Goal: Transaction & Acquisition: Book appointment/travel/reservation

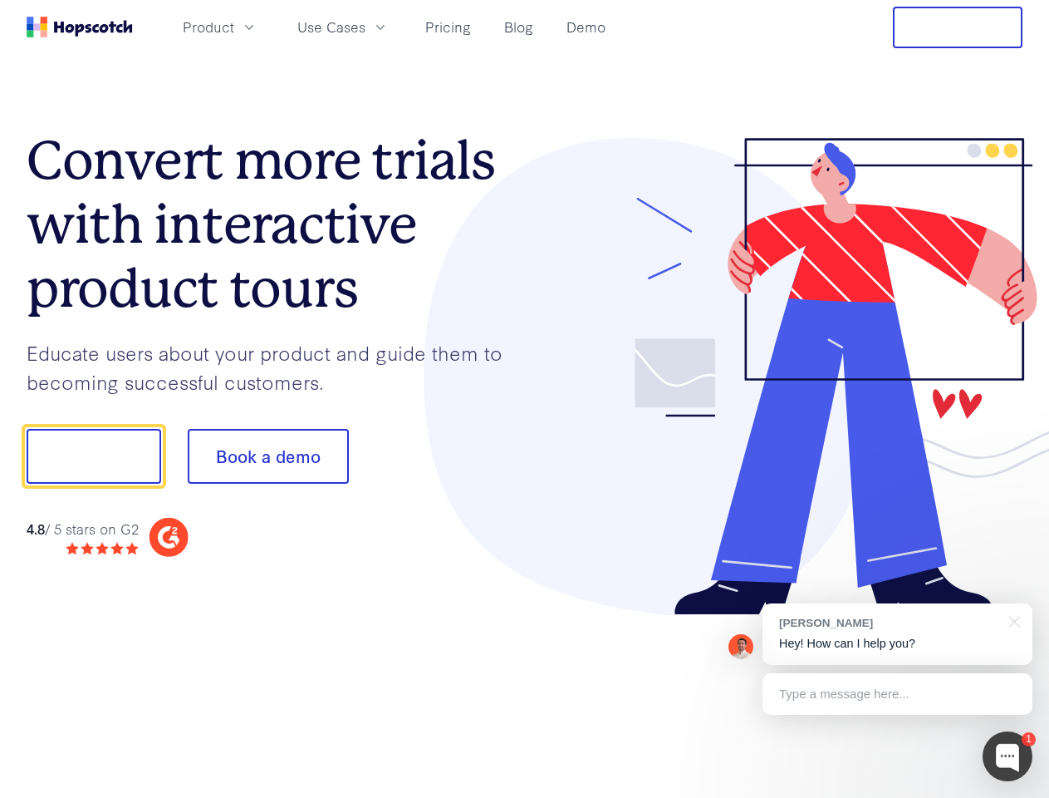
click at [525, 399] on div at bounding box center [774, 377] width 498 height 478
click at [234, 27] on span "Product" at bounding box center [209, 27] width 52 height 21
click at [366, 27] on span "Use Cases" at bounding box center [331, 27] width 68 height 21
click at [958, 27] on button "Free Trial" at bounding box center [958, 28] width 130 height 42
click at [93, 456] on button "Show me!" at bounding box center [94, 456] width 135 height 55
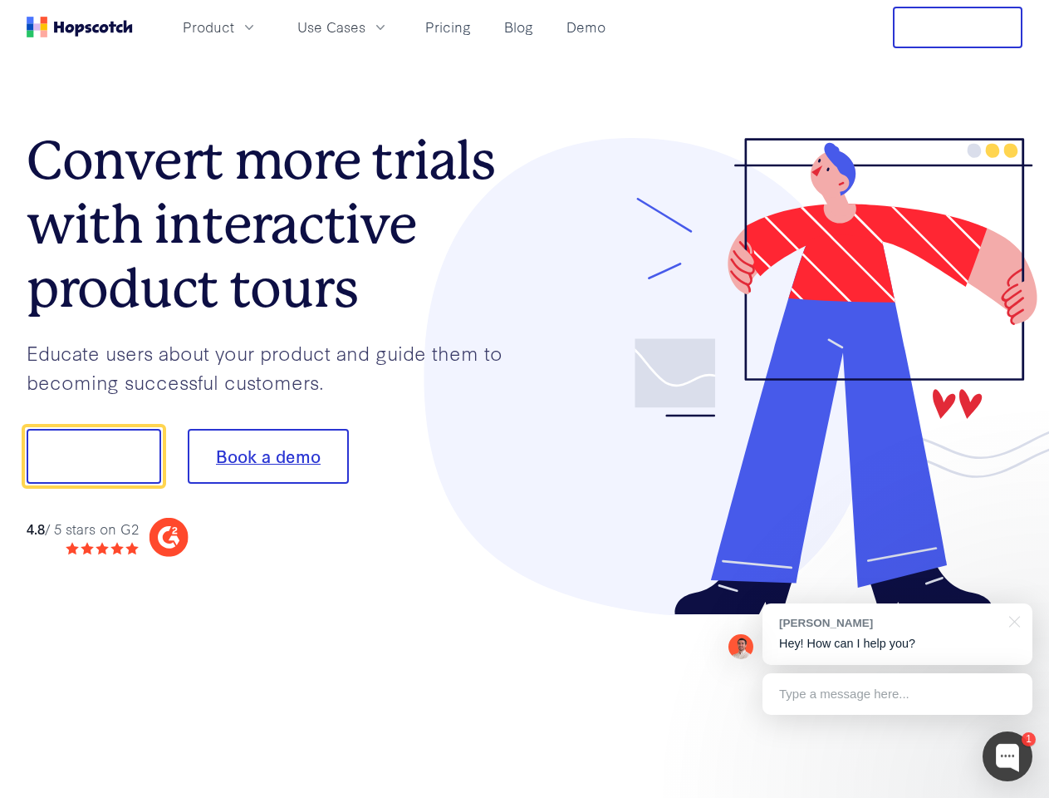
click at [268, 456] on button "Book a demo" at bounding box center [268, 456] width 161 height 55
click at [1008, 756] on div at bounding box center [1008, 756] width 50 height 50
click at [897, 634] on div "[PERSON_NAME] Hey! How can I help you?" at bounding box center [898, 633] width 270 height 61
click at [1012, 620] on div at bounding box center [877, 454] width 312 height 554
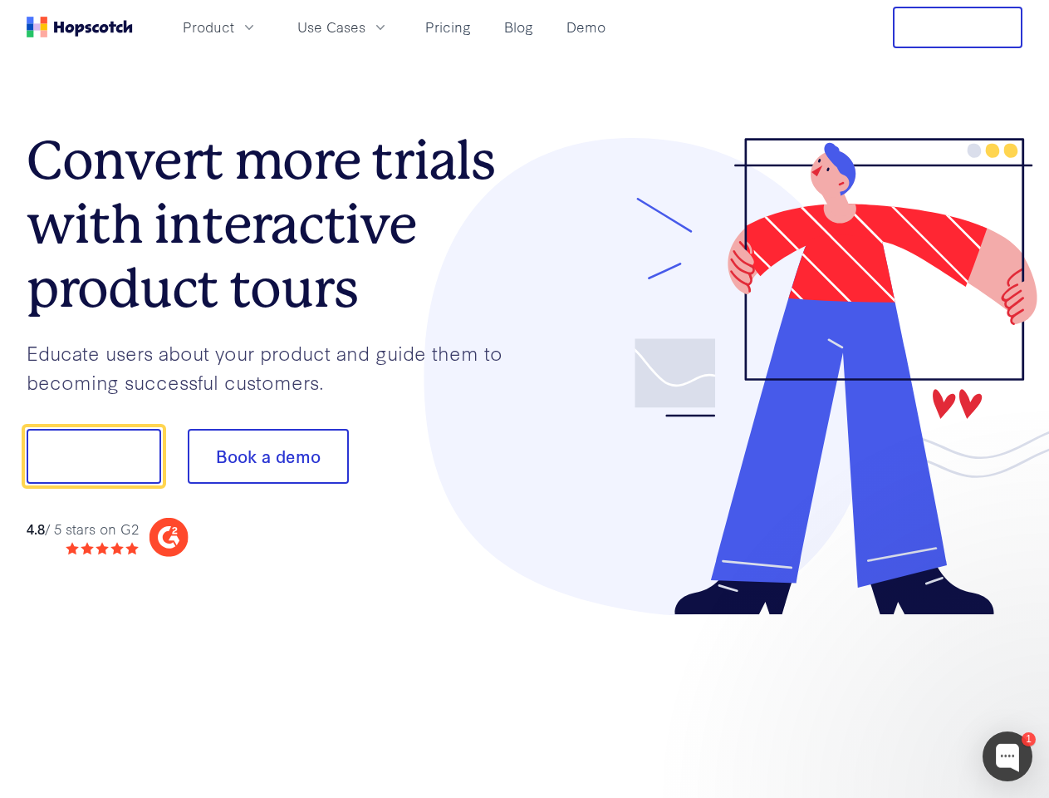
click at [897, 694] on div at bounding box center [877, 565] width 312 height 331
